Goal: Task Accomplishment & Management: Complete application form

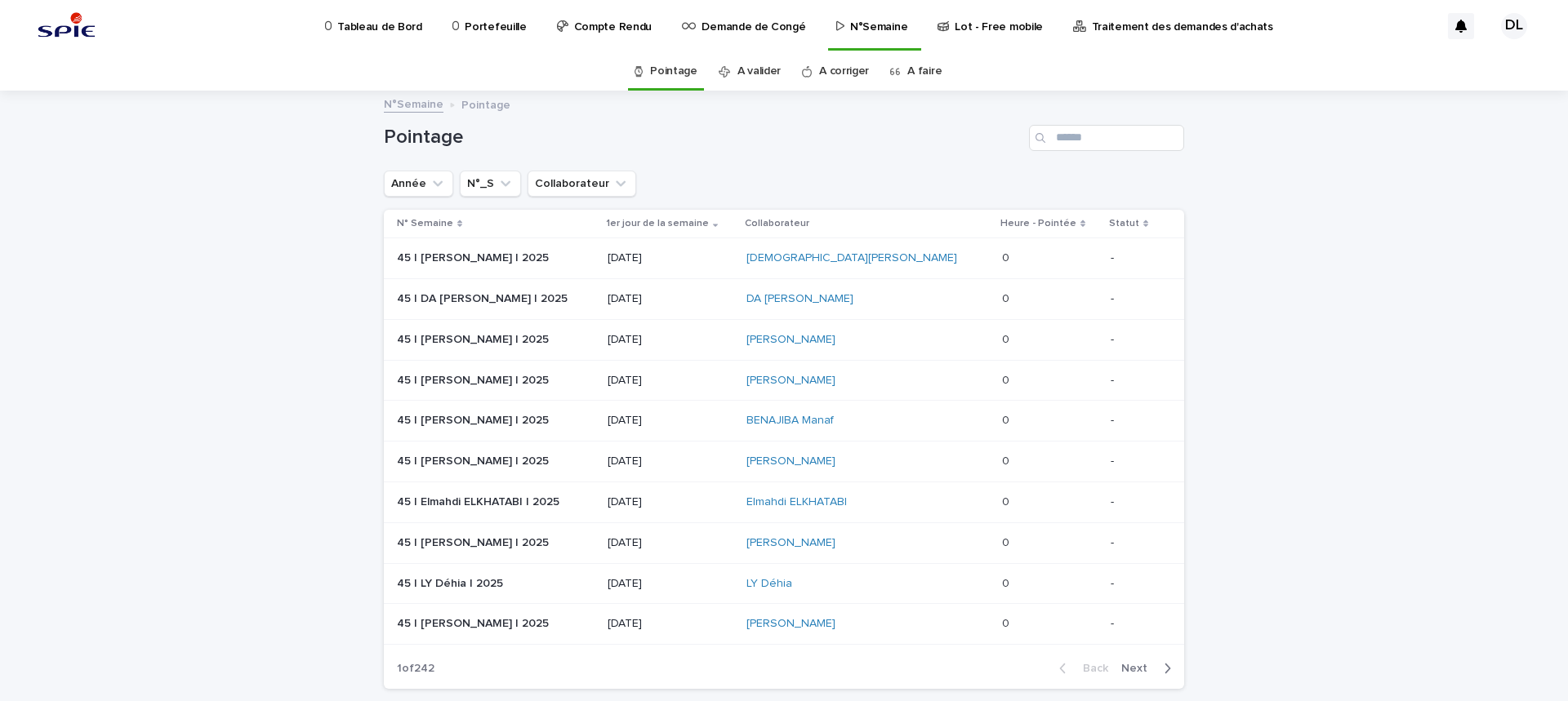
click at [851, 20] on p "N°Semaine" at bounding box center [878, 17] width 57 height 34
click at [861, 33] on p "N°Semaine" at bounding box center [878, 17] width 57 height 34
click at [1075, 134] on input "Search" at bounding box center [1106, 138] width 155 height 26
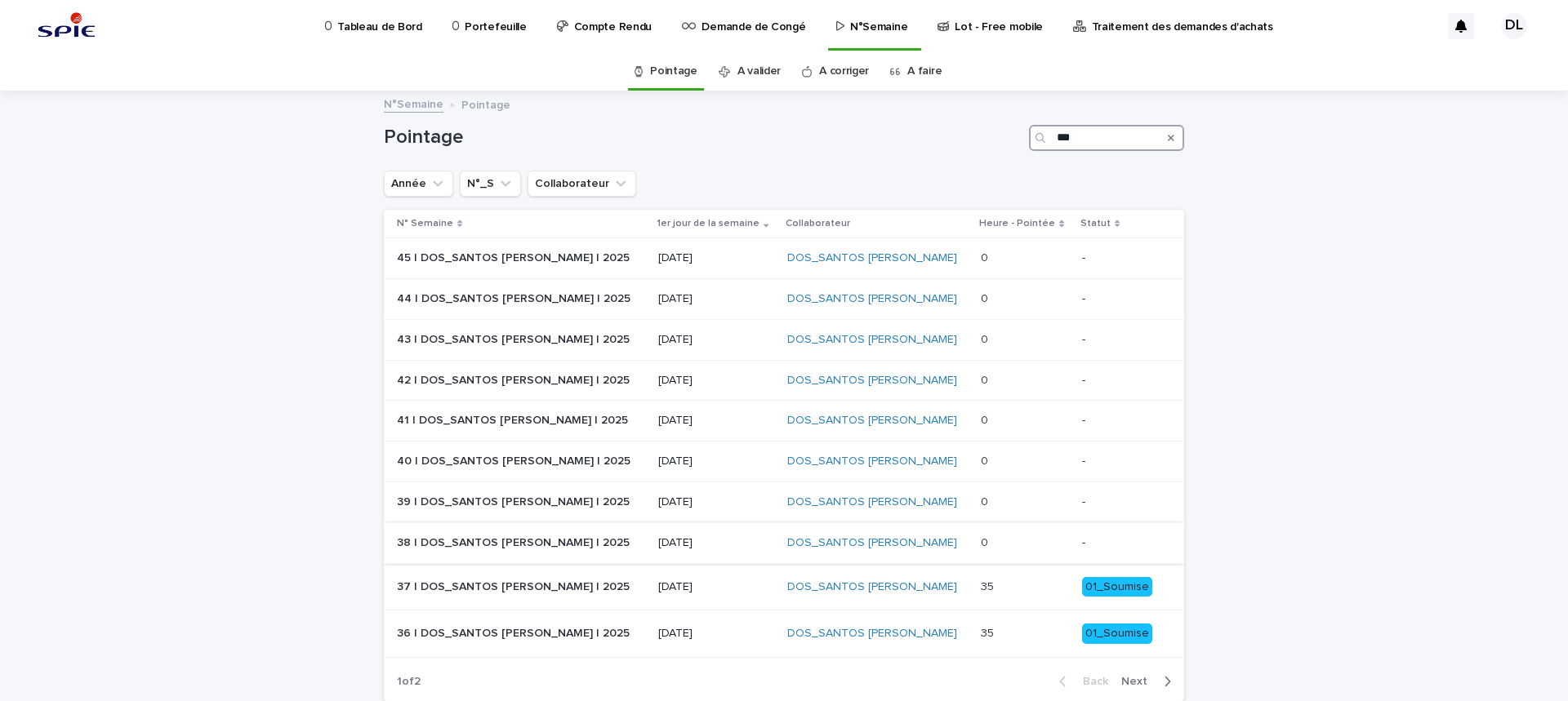
type input "***"
click at [1037, 545] on p at bounding box center [1024, 543] width 87 height 14
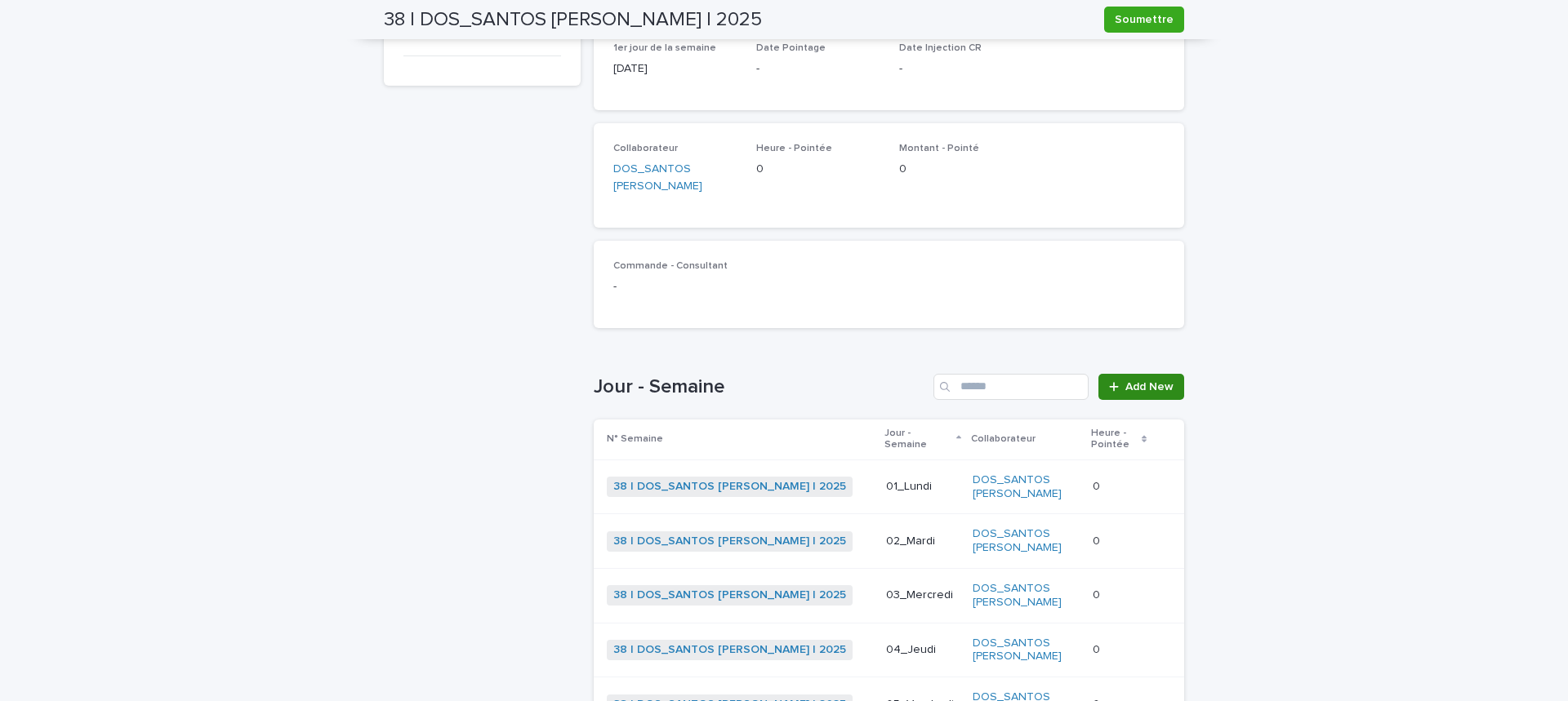
scroll to position [408, 0]
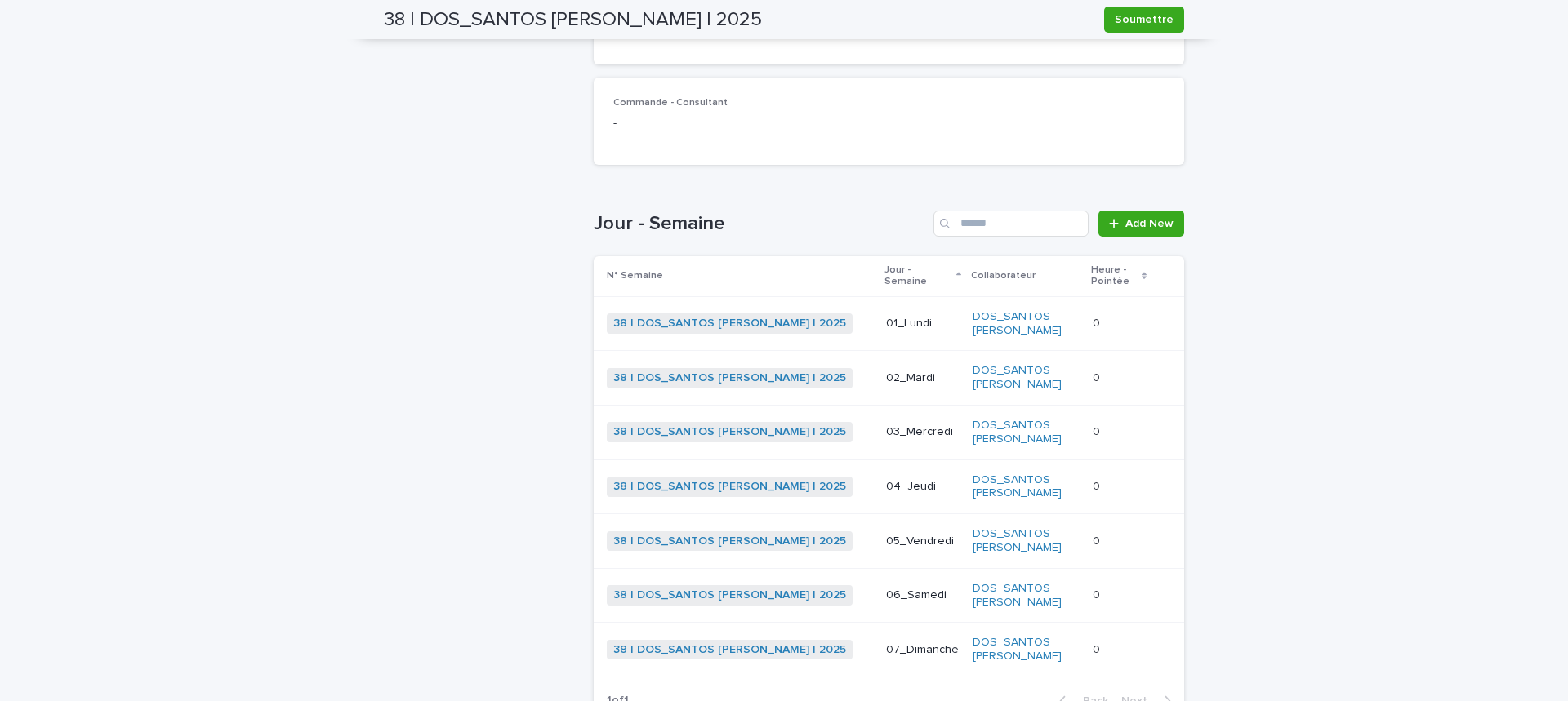
click at [1092, 317] on p at bounding box center [1118, 324] width 52 height 14
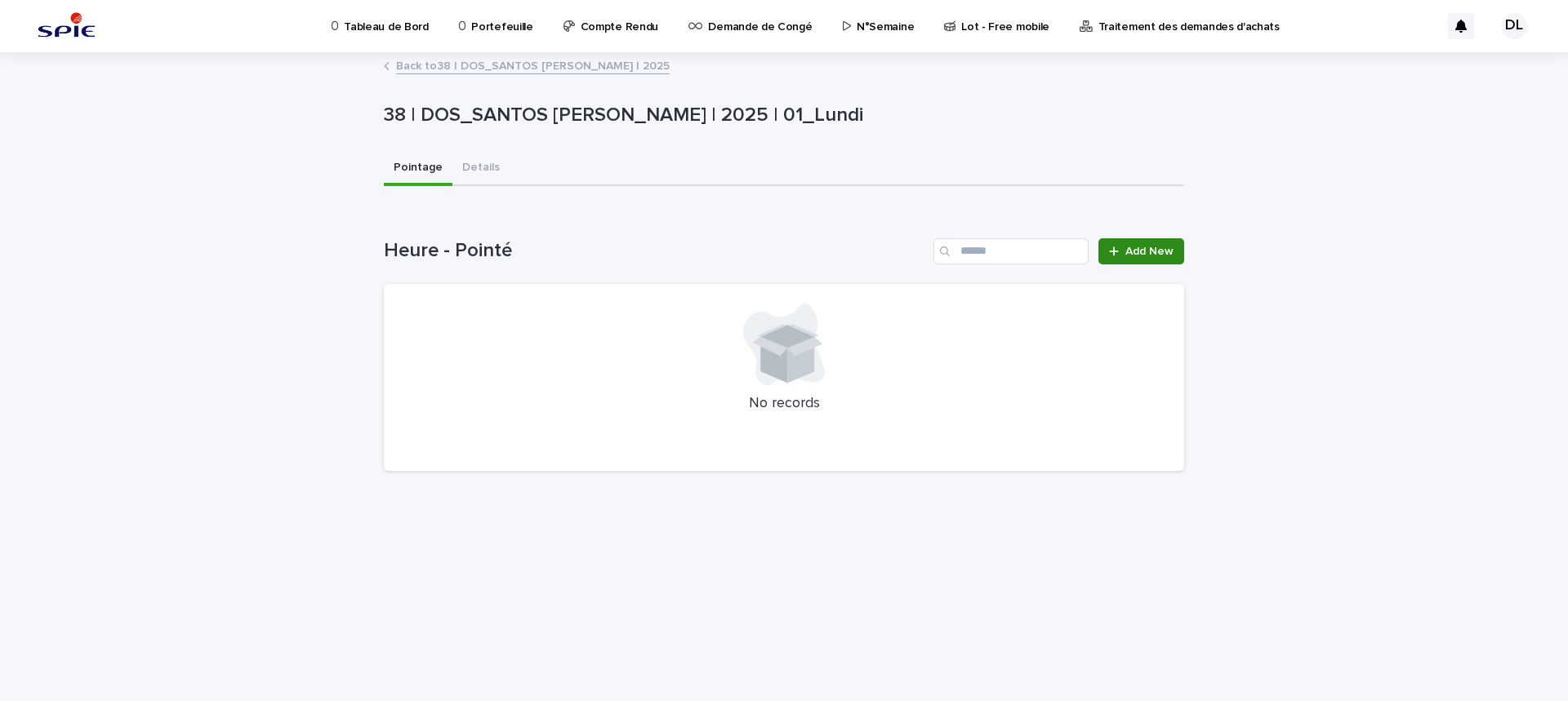
click at [1155, 251] on span "Add New" at bounding box center [1149, 251] width 48 height 11
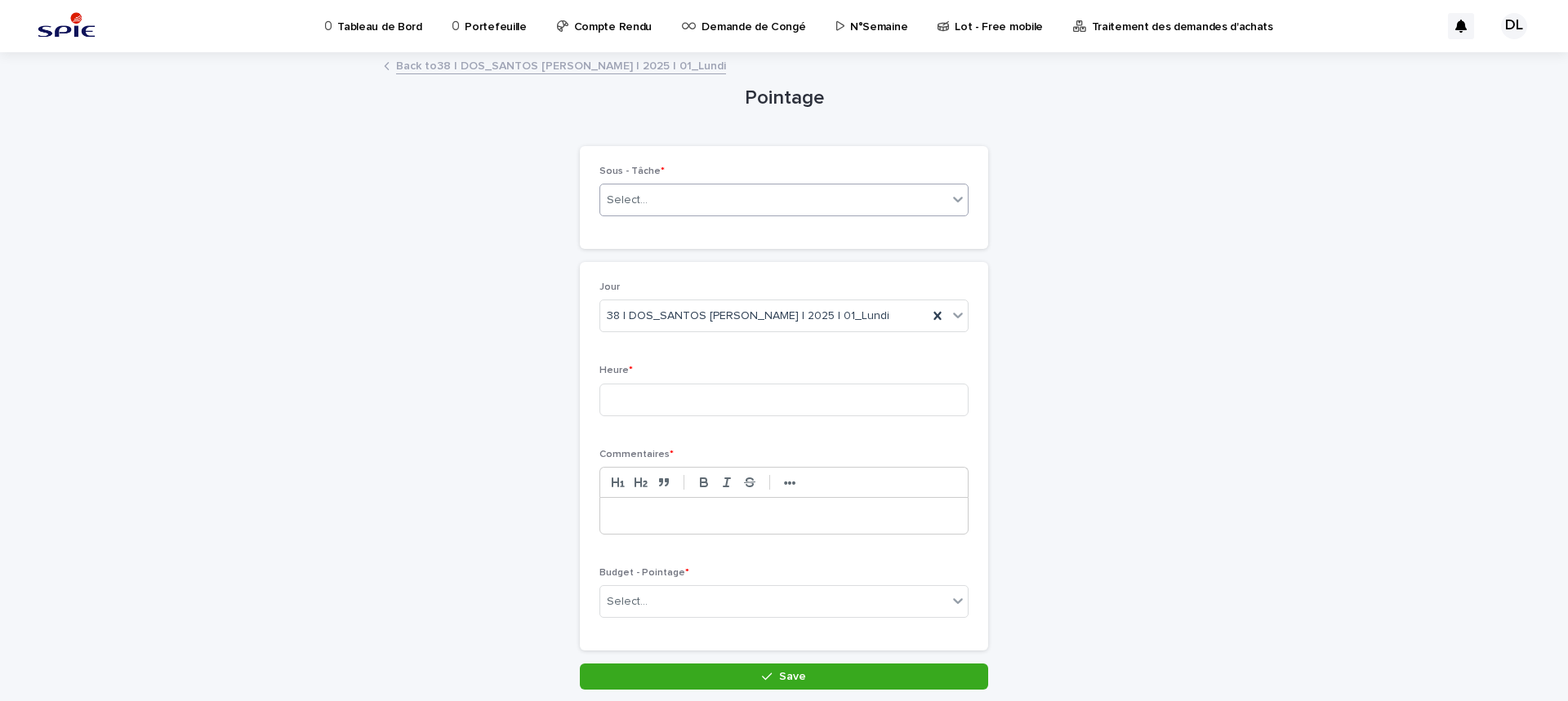
click at [950, 199] on icon at bounding box center [958, 199] width 16 height 16
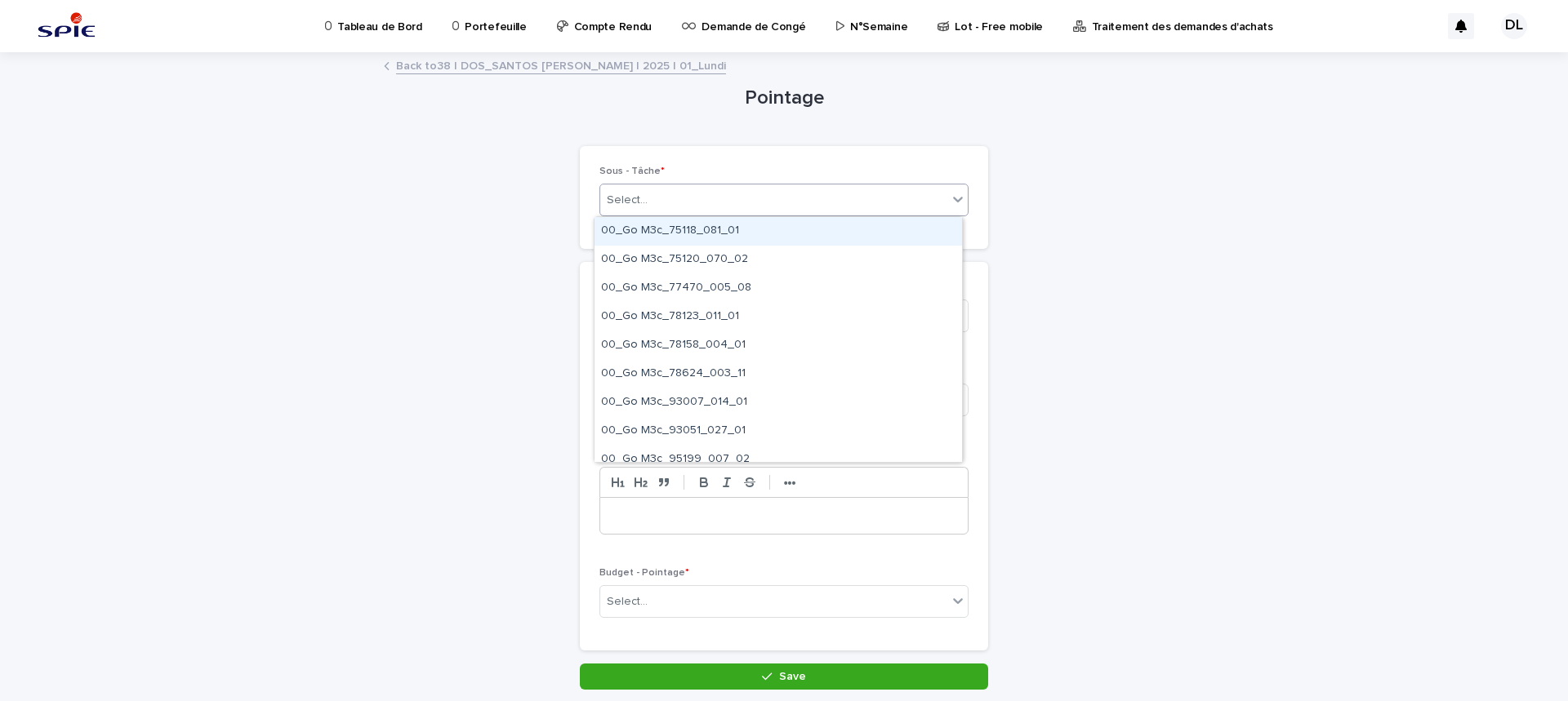
paste input "**********"
type input "**********"
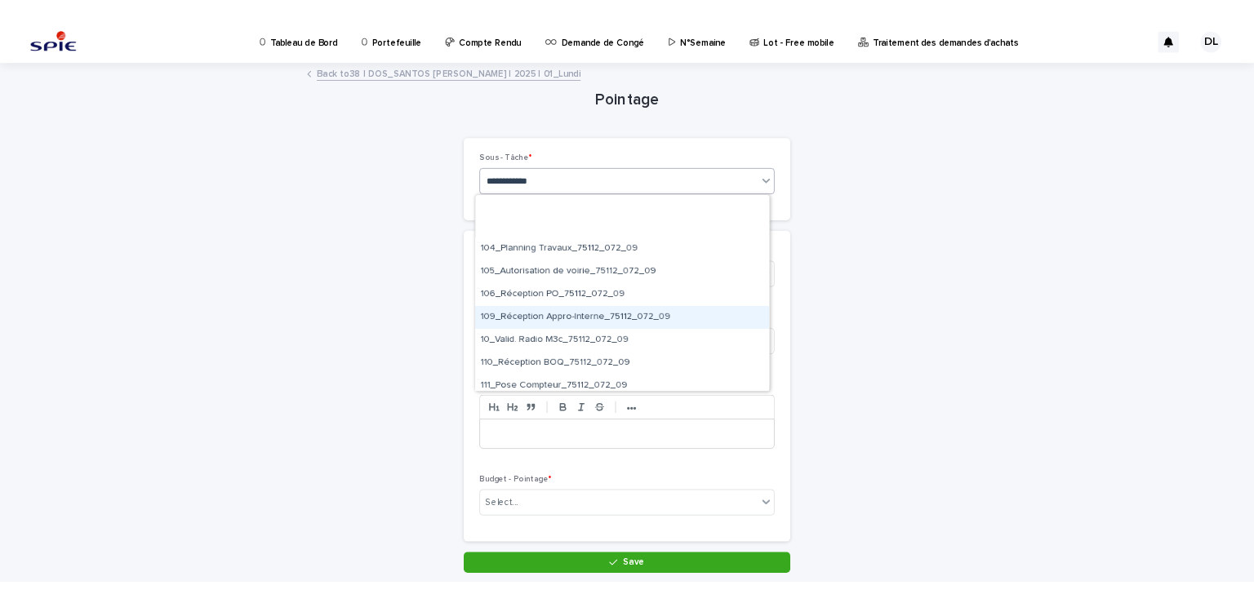
scroll to position [653, 0]
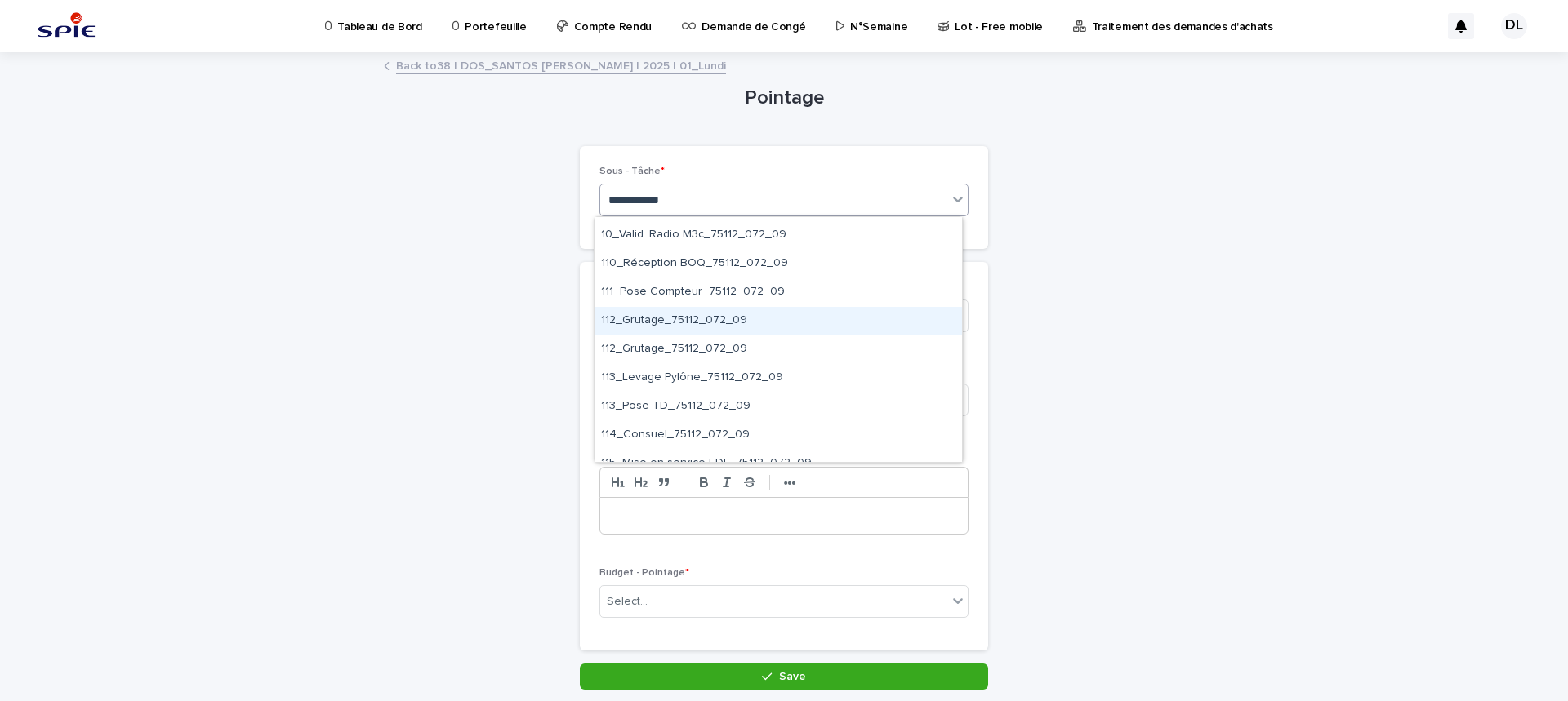
click at [730, 322] on div "112_Grutage_75112_072_09" at bounding box center [777, 321] width 367 height 29
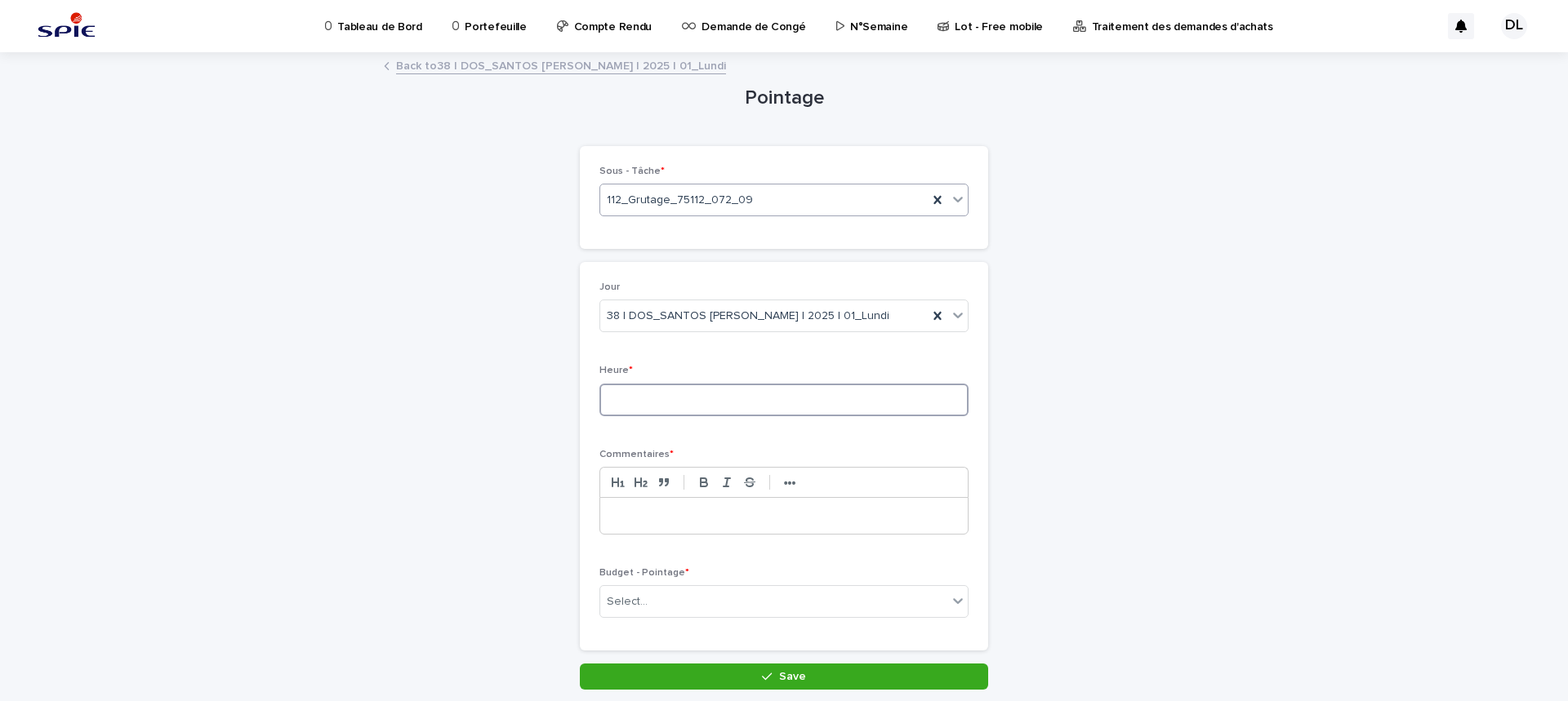
click at [721, 401] on input at bounding box center [783, 400] width 369 height 33
type input "*"
click at [652, 515] on p at bounding box center [783, 516] width 343 height 16
click at [790, 484] on button "•••" at bounding box center [789, 483] width 23 height 20
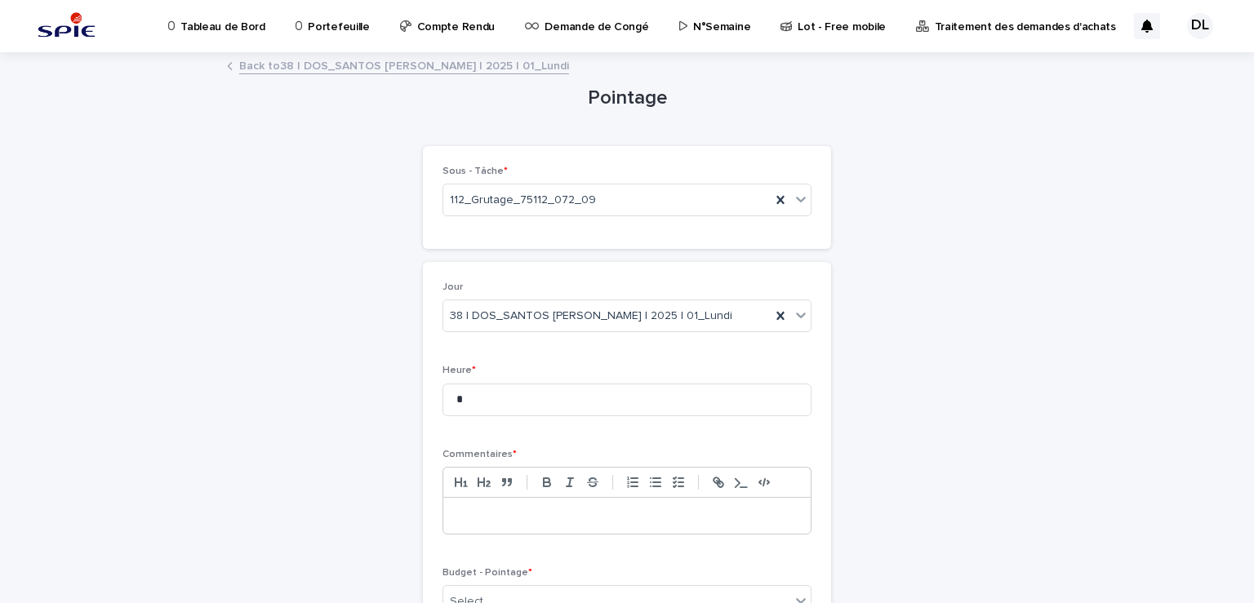
scroll to position [163, 0]
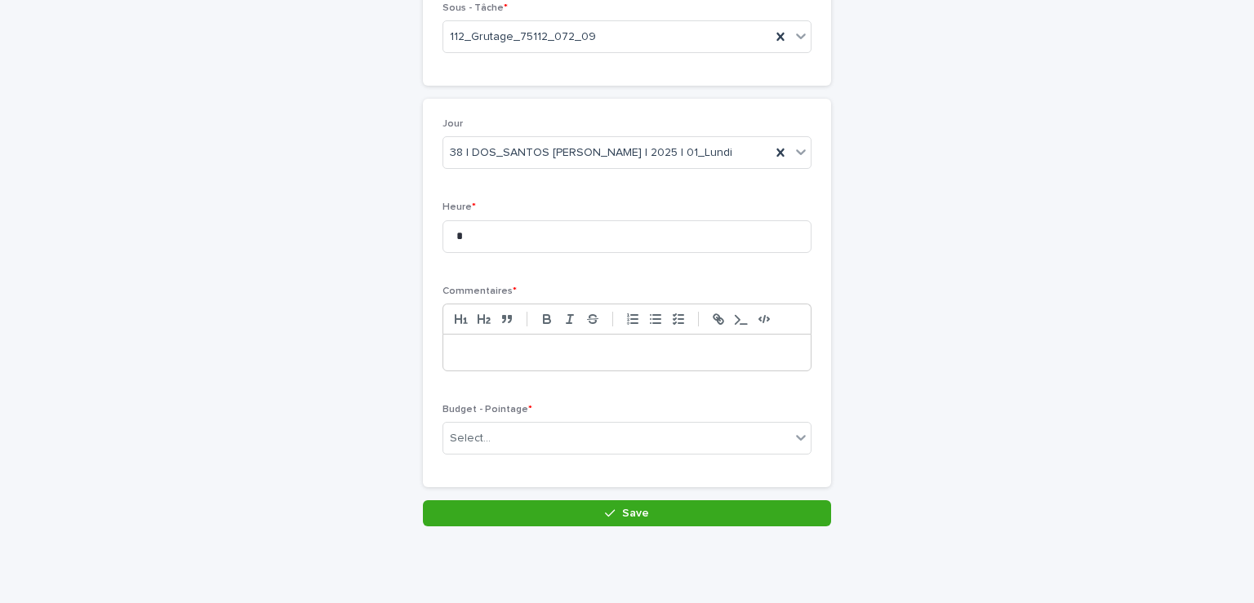
click at [482, 356] on p at bounding box center [627, 353] width 343 height 16
click at [532, 349] on p at bounding box center [627, 353] width 343 height 16
click at [720, 319] on button "button" at bounding box center [718, 319] width 23 height 20
click at [714, 319] on icon "button" at bounding box center [717, 317] width 6 height 6
click at [711, 319] on icon "button" at bounding box center [718, 319] width 15 height 15
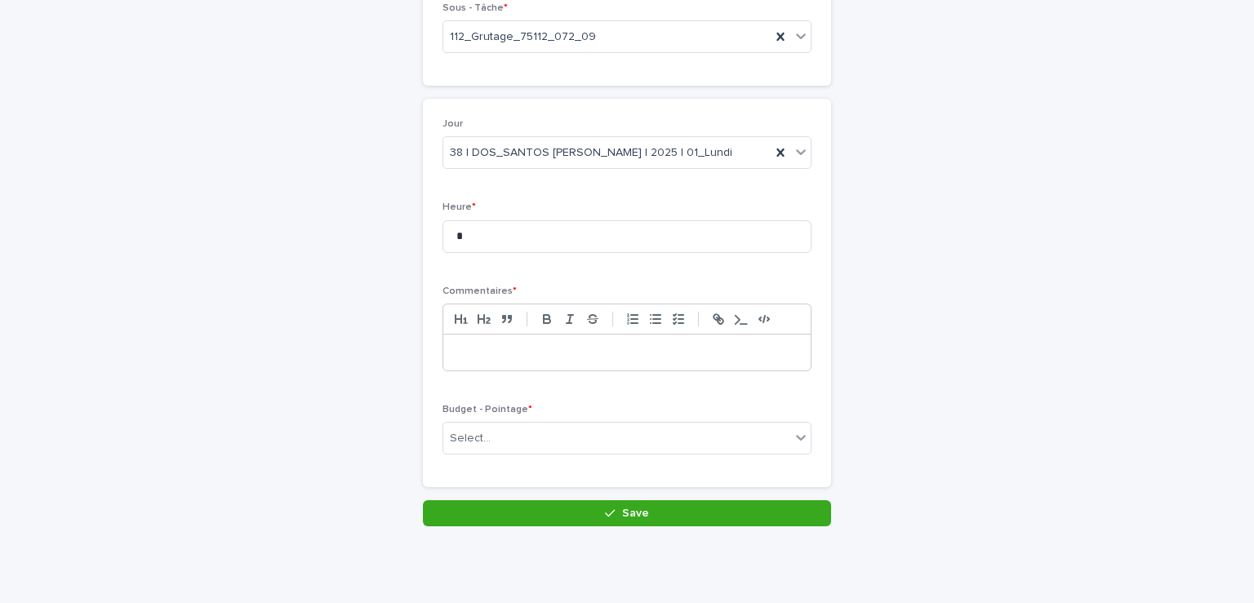
click at [494, 347] on p at bounding box center [627, 353] width 343 height 16
click at [714, 315] on icon "button" at bounding box center [718, 319] width 15 height 15
click at [646, 349] on p at bounding box center [627, 353] width 343 height 16
click at [537, 355] on p at bounding box center [627, 353] width 343 height 16
click at [505, 353] on p at bounding box center [627, 353] width 343 height 16
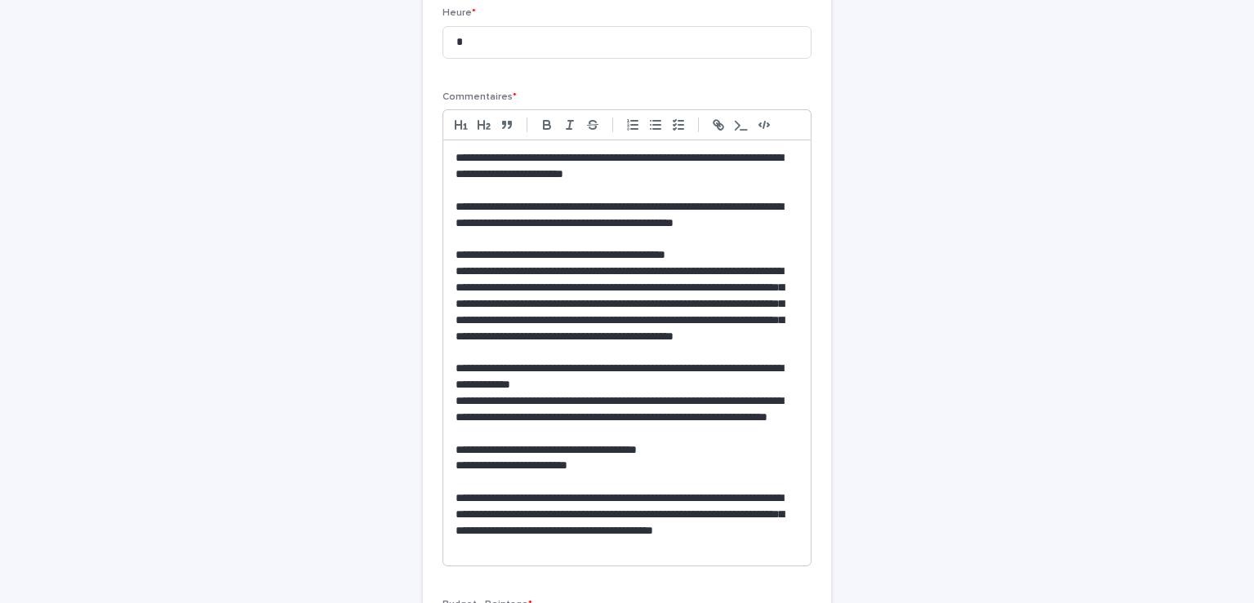
scroll to position [521, 0]
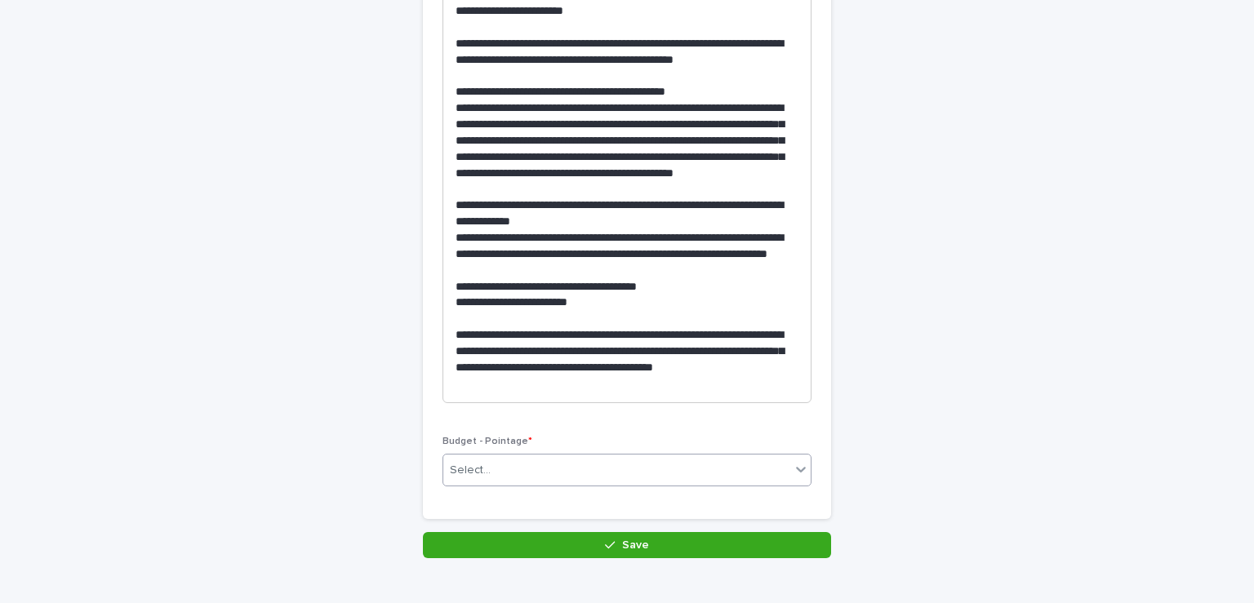
click at [679, 468] on div "Select..." at bounding box center [616, 470] width 347 height 27
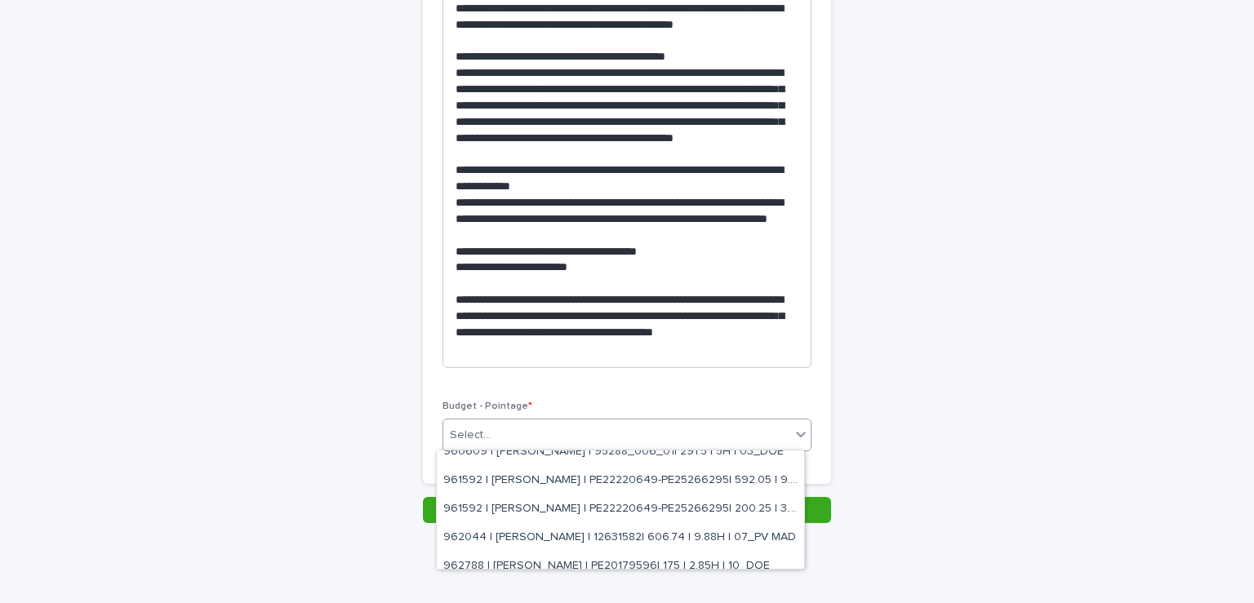
scroll to position [0, 0]
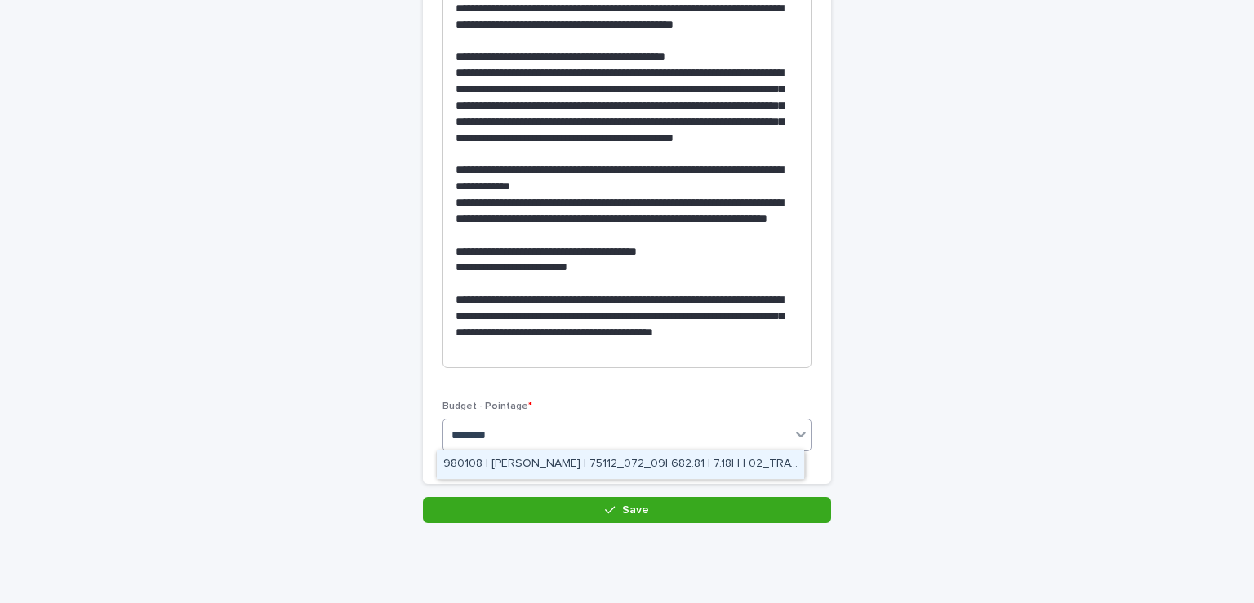
type input "*********"
click at [611, 463] on div "980108 | [PERSON_NAME] | 75112_072_09| 682.81 | 7.18H | 02_TRAVAUX" at bounding box center [620, 465] width 367 height 29
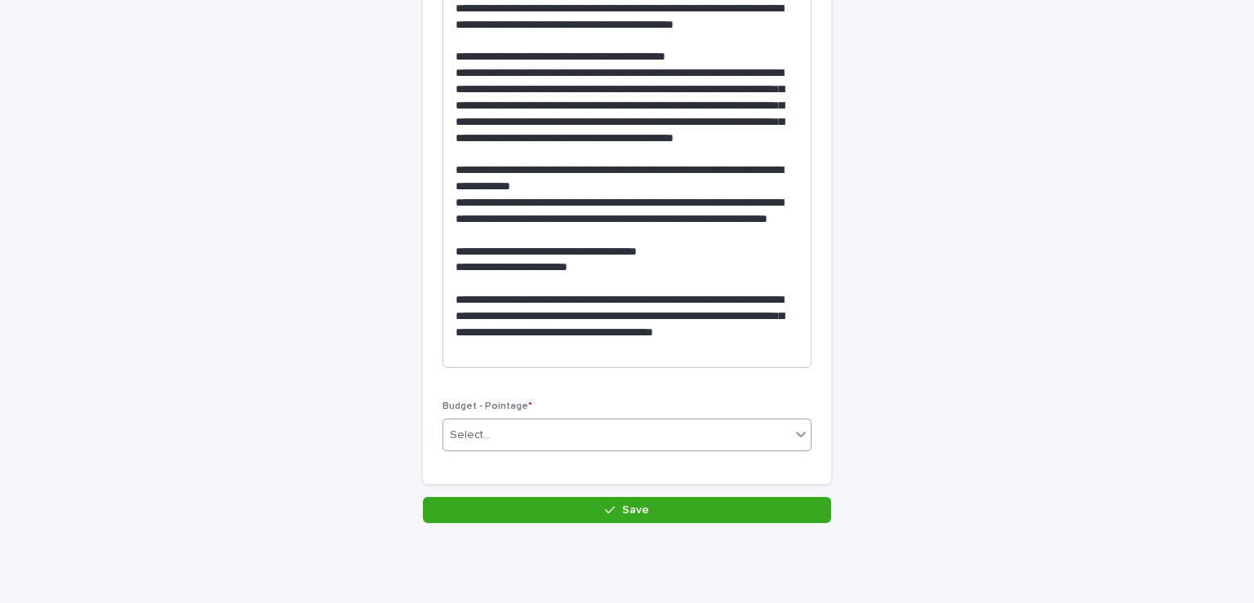
scroll to position [572, 0]
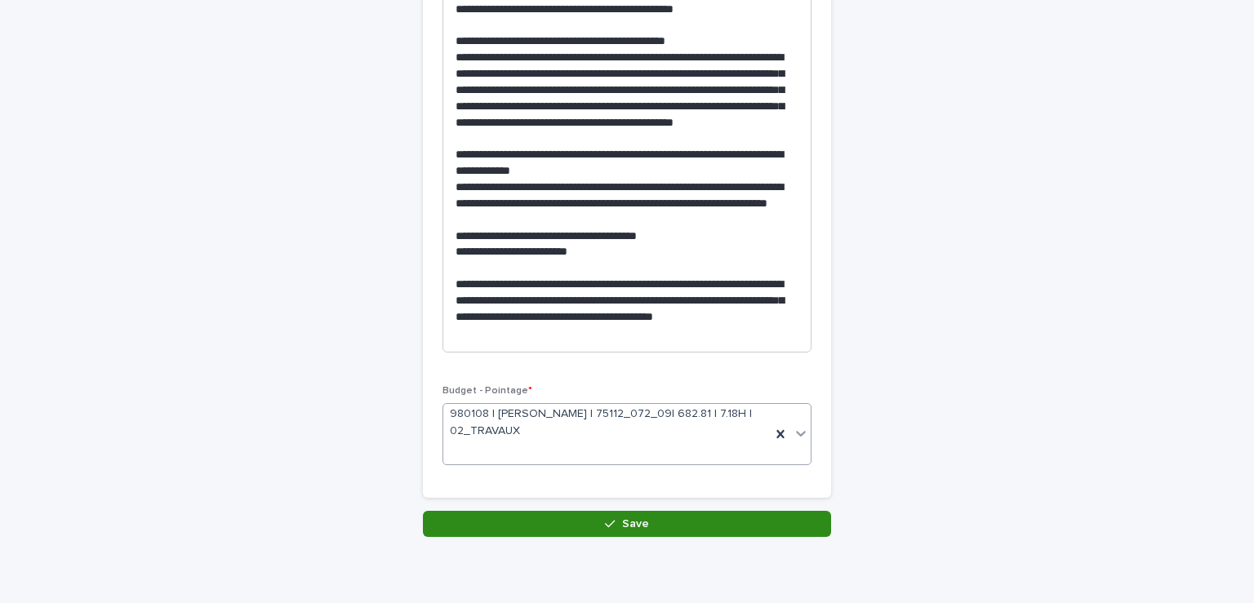
click at [623, 527] on span "Save" at bounding box center [635, 523] width 27 height 11
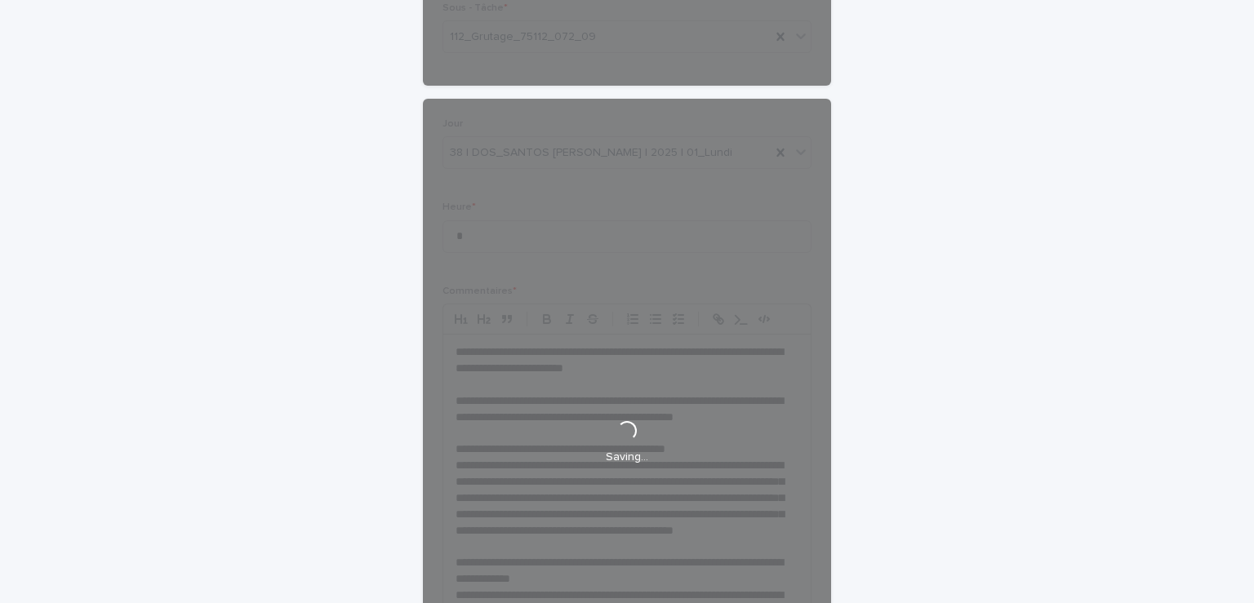
scroll to position [0, 0]
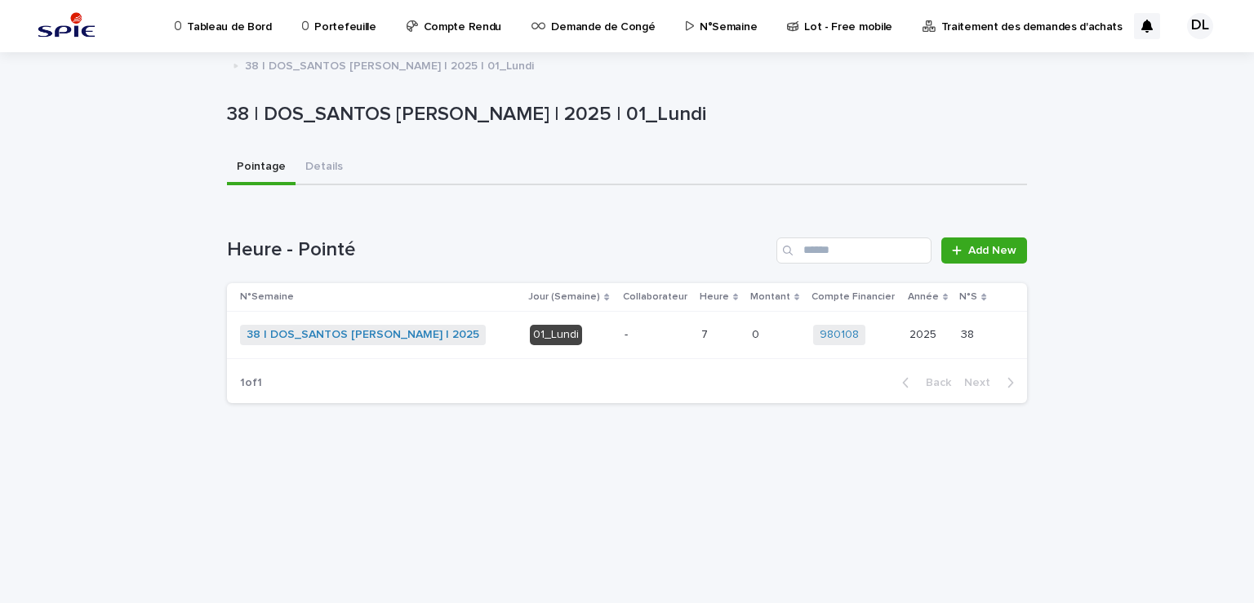
click at [392, 61] on p "38 | DOS_SANTOS [PERSON_NAME] | 2025 | 01_Lundi" at bounding box center [389, 65] width 289 height 18
click at [237, 67] on icon at bounding box center [236, 67] width 4 height 4
click at [287, 120] on p "38 | DOS_SANTOS [PERSON_NAME] | 2025 | 01_Lundi" at bounding box center [624, 115] width 794 height 24
click at [713, 22] on p "N°Semaine" at bounding box center [728, 17] width 57 height 34
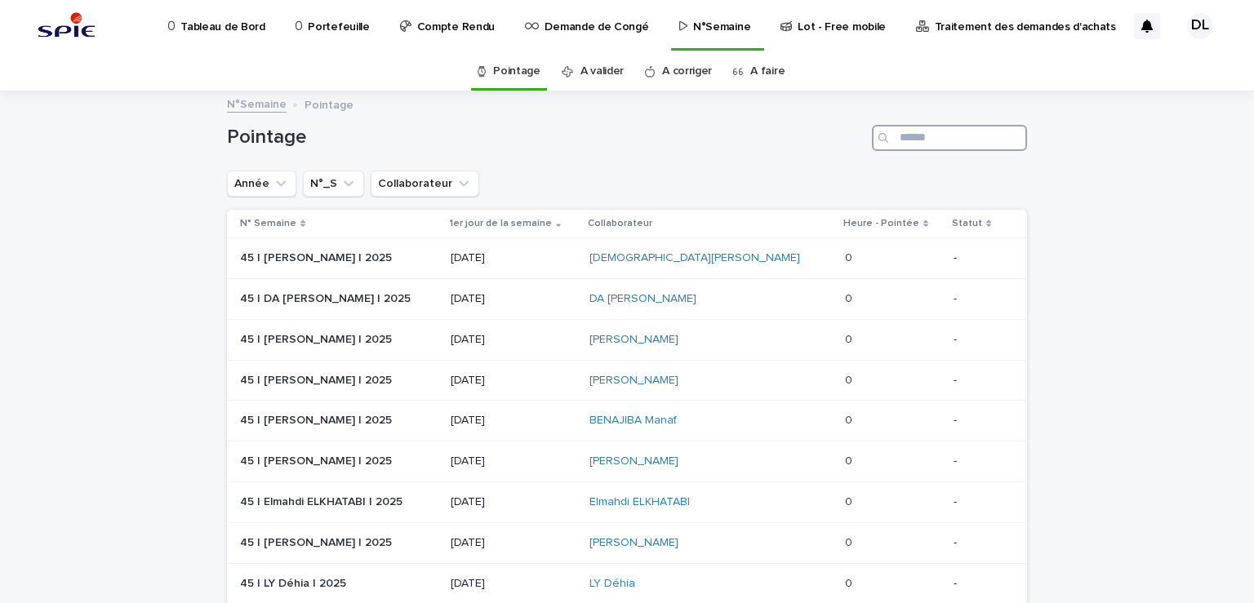
click at [927, 144] on input "Search" at bounding box center [949, 138] width 155 height 26
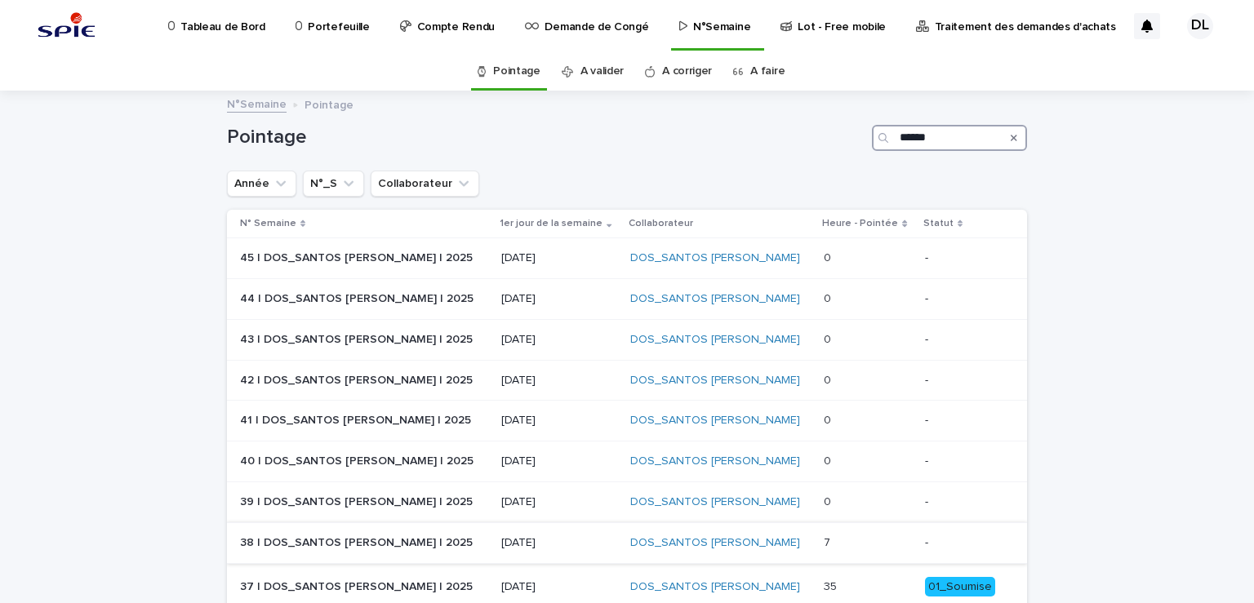
type input "******"
click at [925, 545] on p "-" at bounding box center [963, 543] width 76 height 14
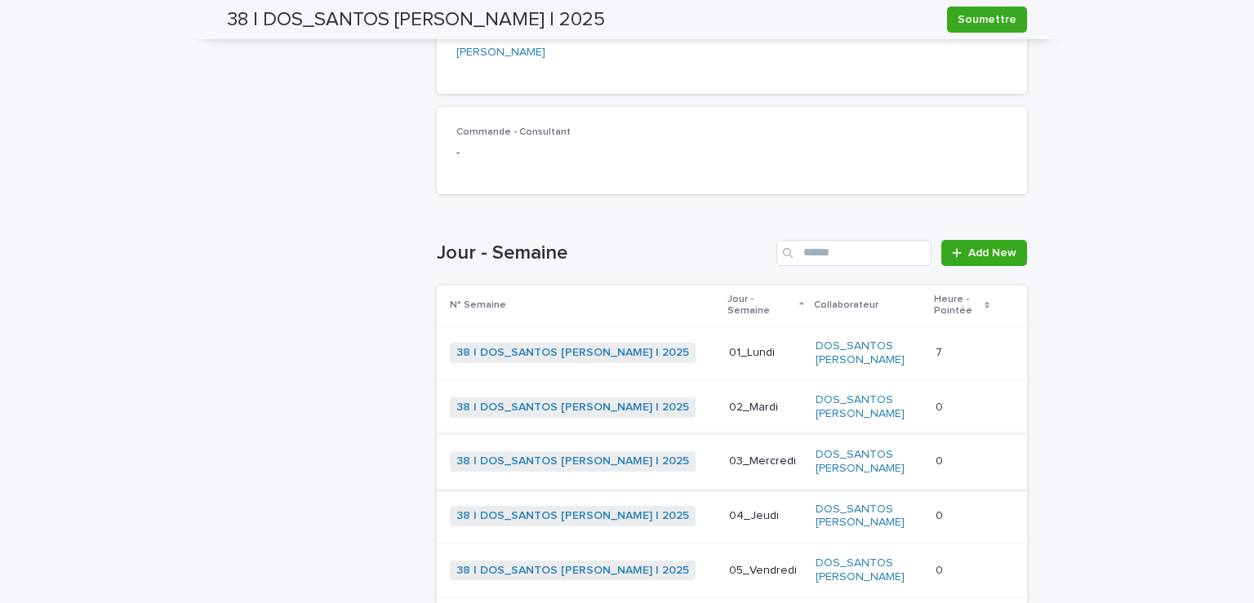
scroll to position [540, 0]
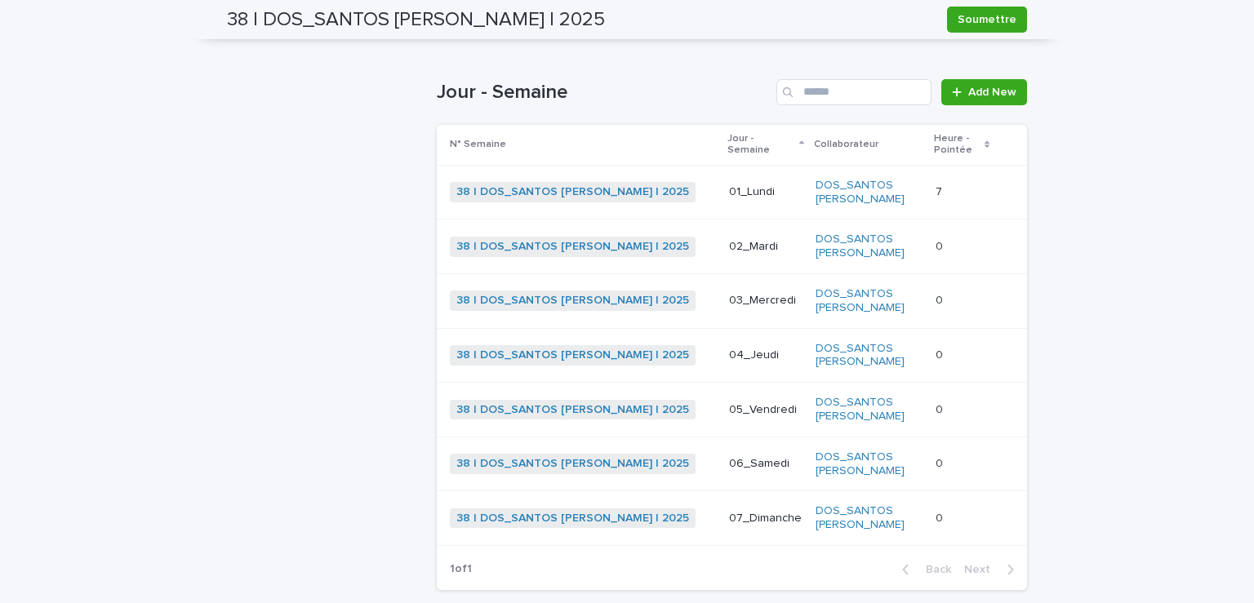
click at [946, 240] on p at bounding box center [962, 247] width 52 height 14
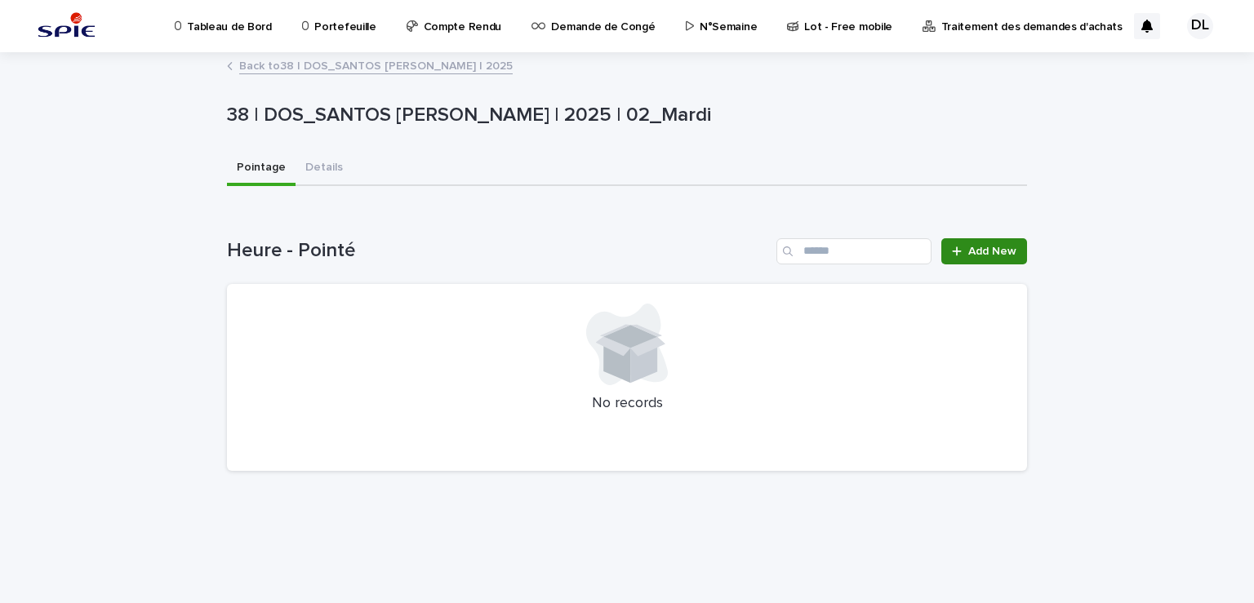
click at [1007, 251] on span "Add New" at bounding box center [992, 251] width 48 height 11
